Goal: Check status: Check status

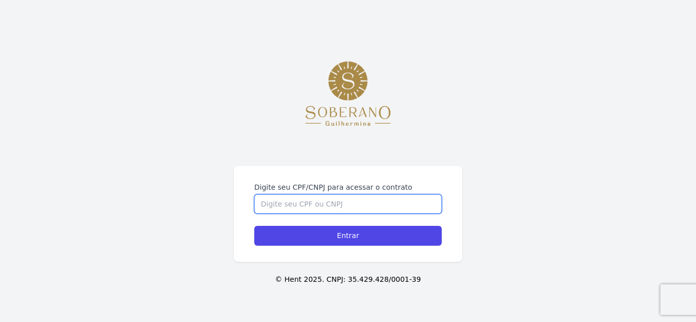
click at [353, 205] on input "Digite seu CPF/CNPJ para acessar o contrato" at bounding box center [347, 204] width 187 height 19
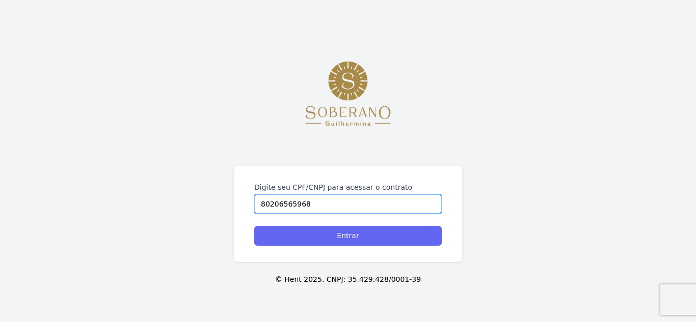
type input "80206565968"
click at [326, 235] on input "Entrar" at bounding box center [347, 236] width 187 height 20
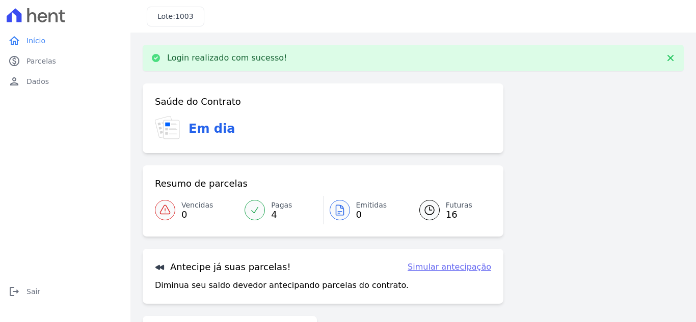
click at [446, 211] on span "16" at bounding box center [459, 215] width 26 height 8
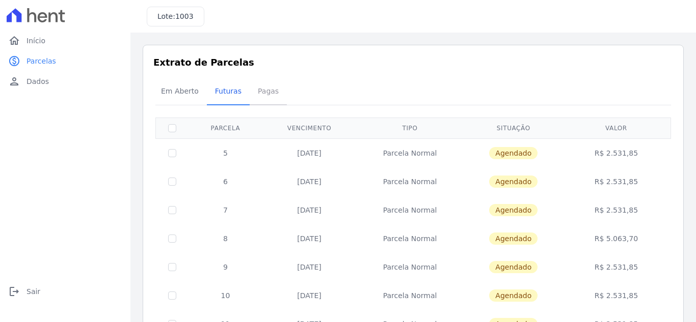
click at [261, 89] on span "Pagas" at bounding box center [268, 91] width 33 height 20
